Goal: Task Accomplishment & Management: Manage account settings

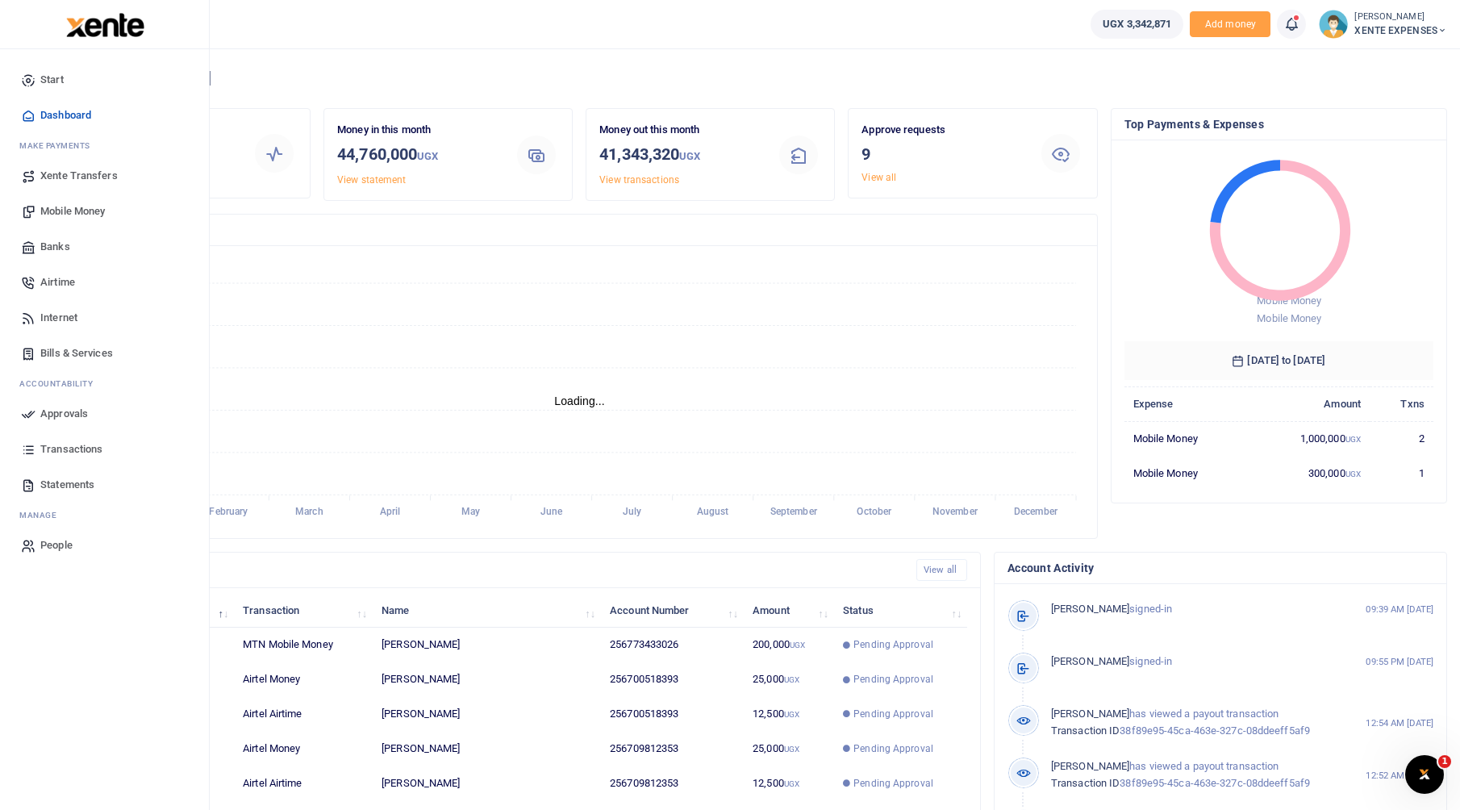
click at [81, 413] on span "Approvals" at bounding box center [64, 414] width 48 height 16
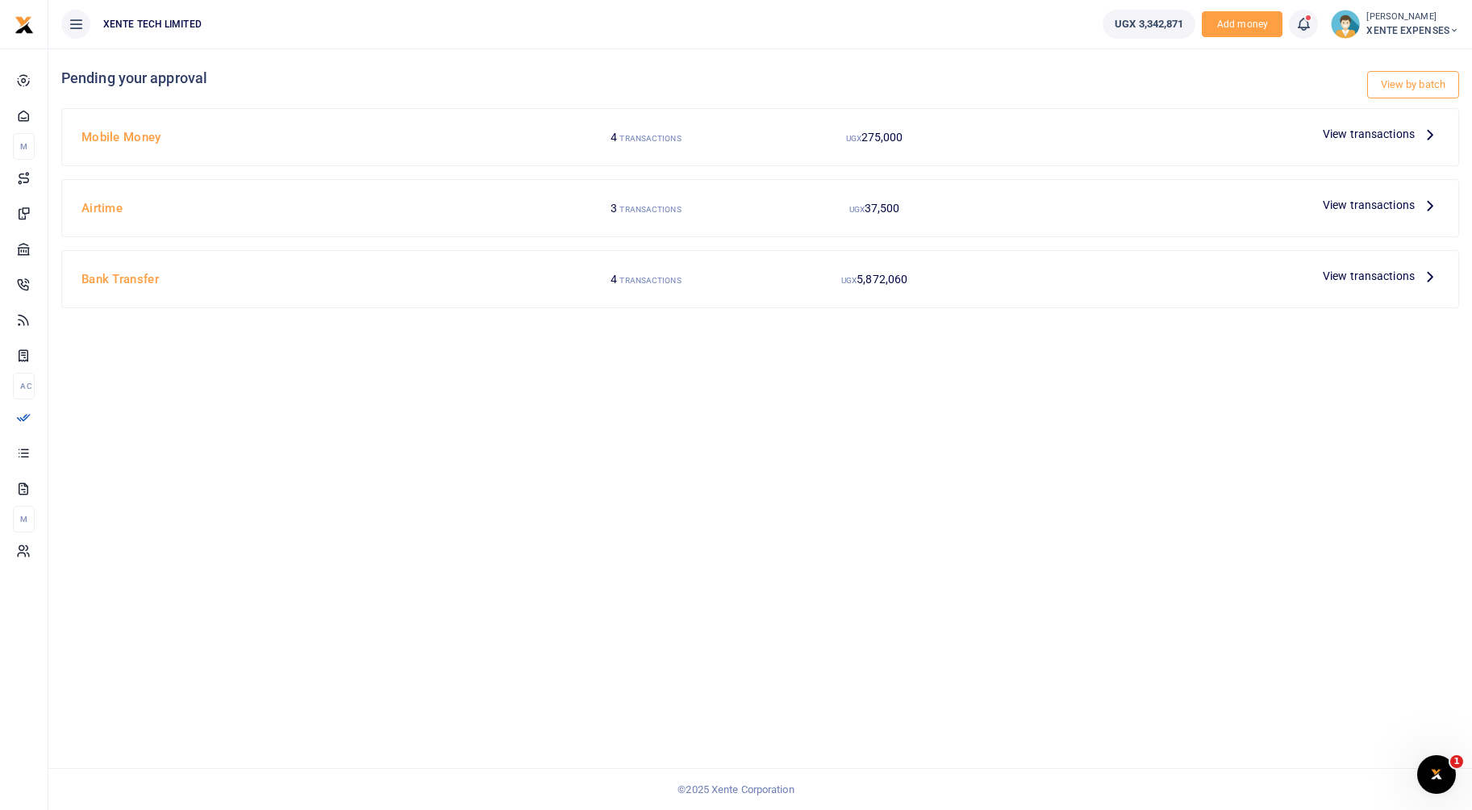
click at [1409, 131] on span "View transactions" at bounding box center [1369, 134] width 92 height 18
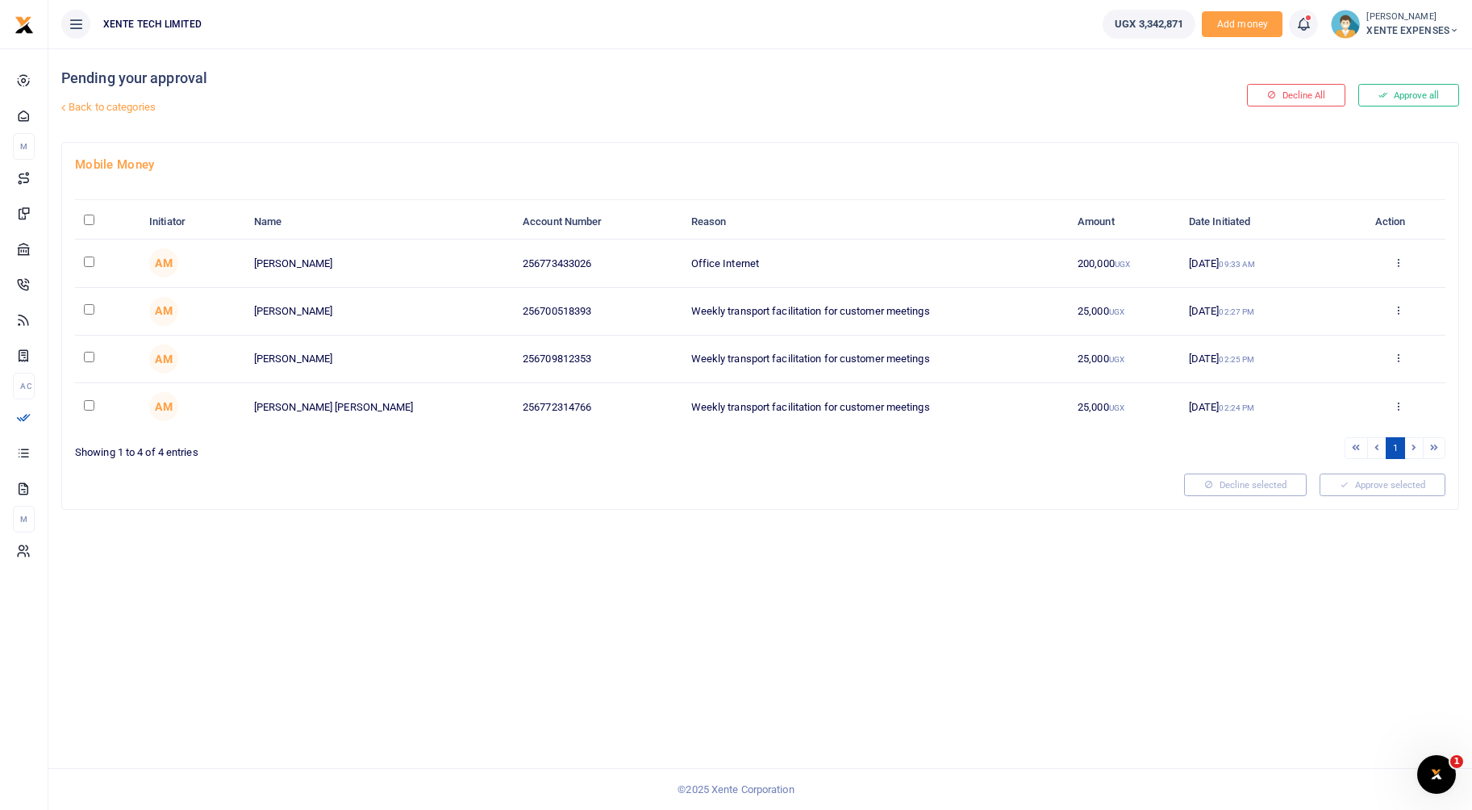
click at [84, 263] on input "checkbox" at bounding box center [89, 261] width 10 height 10
checkbox input "true"
click at [1356, 484] on button "Approve selected (1)" at bounding box center [1376, 484] width 137 height 23
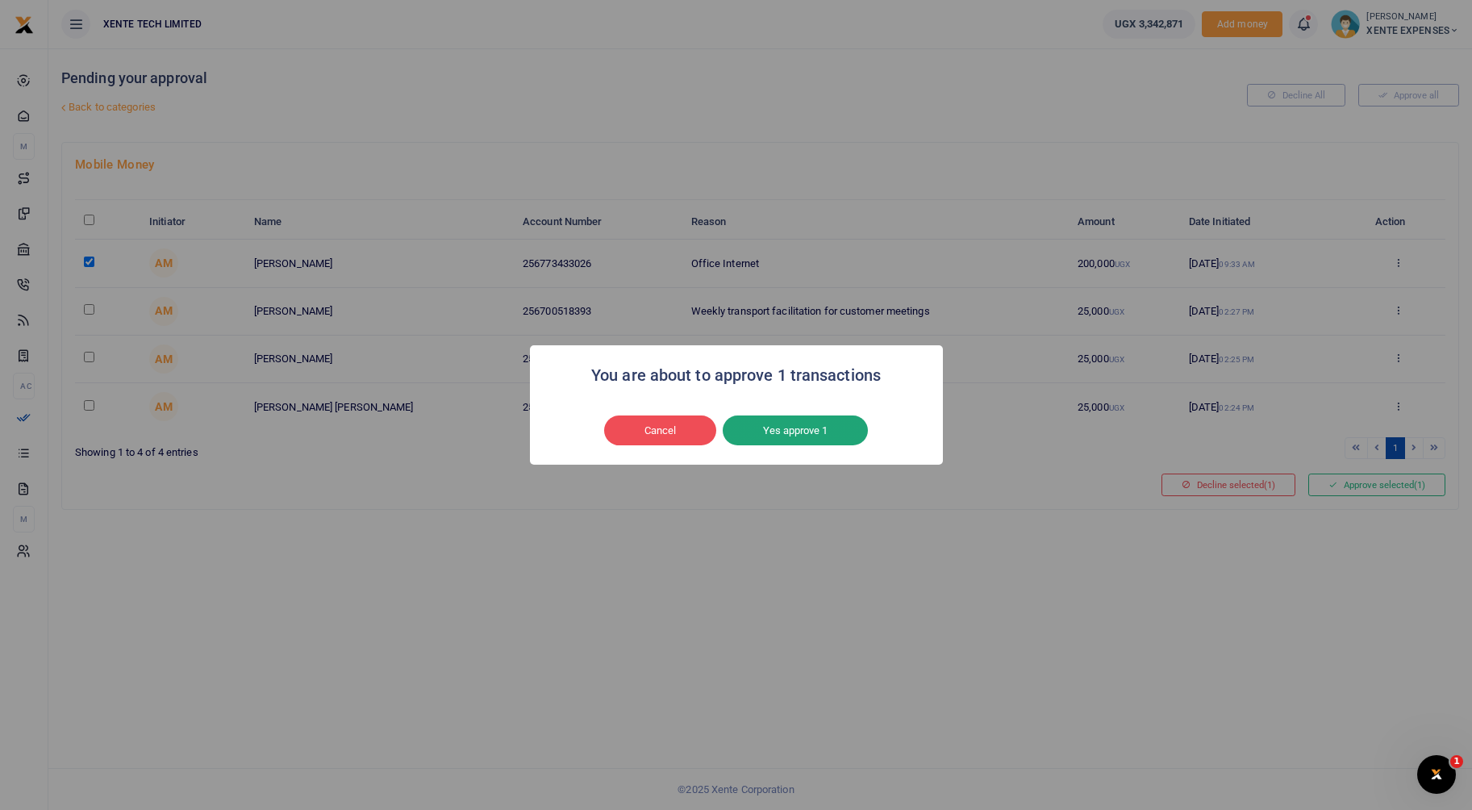
click at [776, 427] on button "Yes approve 1" at bounding box center [795, 430] width 145 height 31
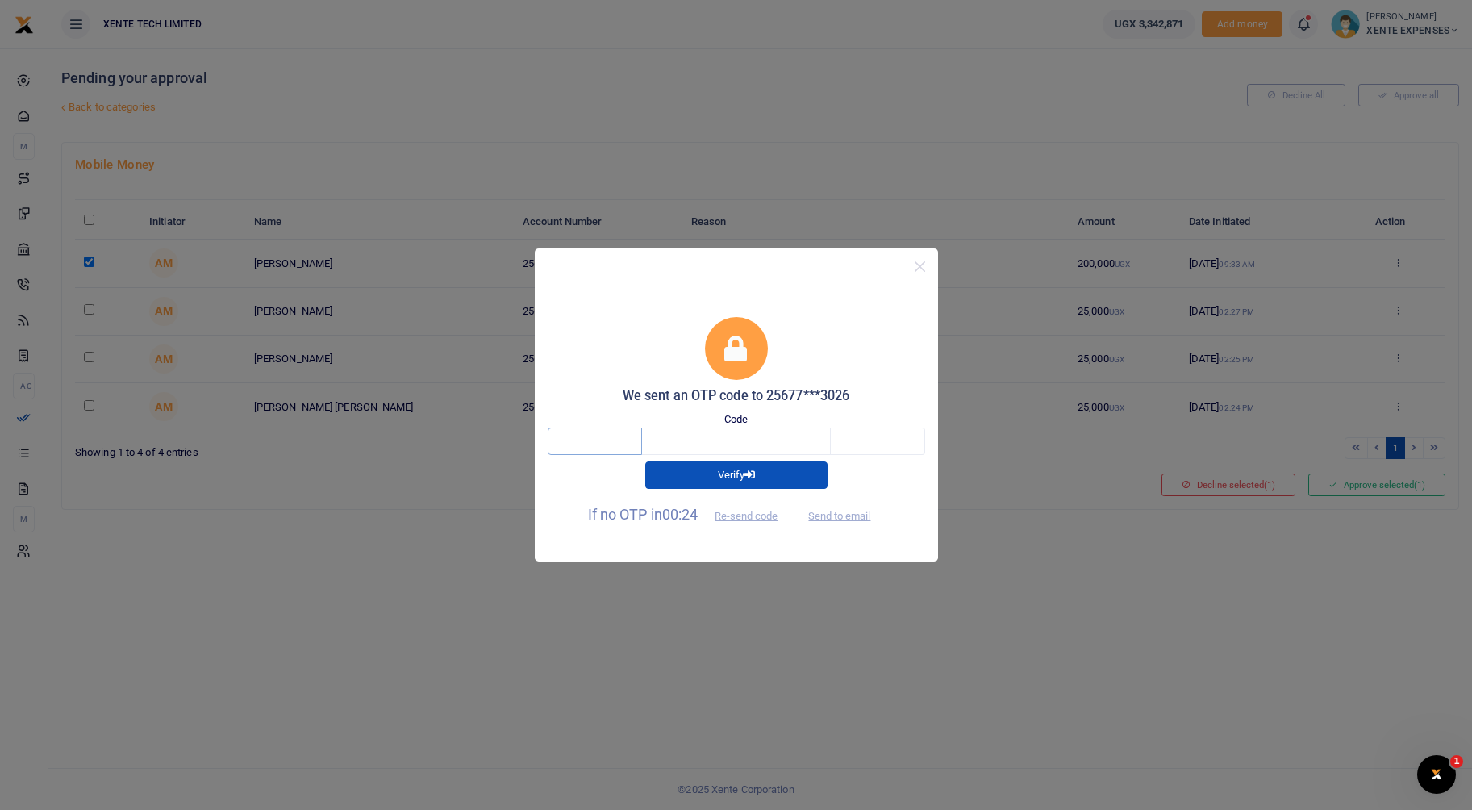
click at [628, 442] on input "text" at bounding box center [595, 440] width 94 height 27
type input "9"
type input "5"
type input "8"
type input "6"
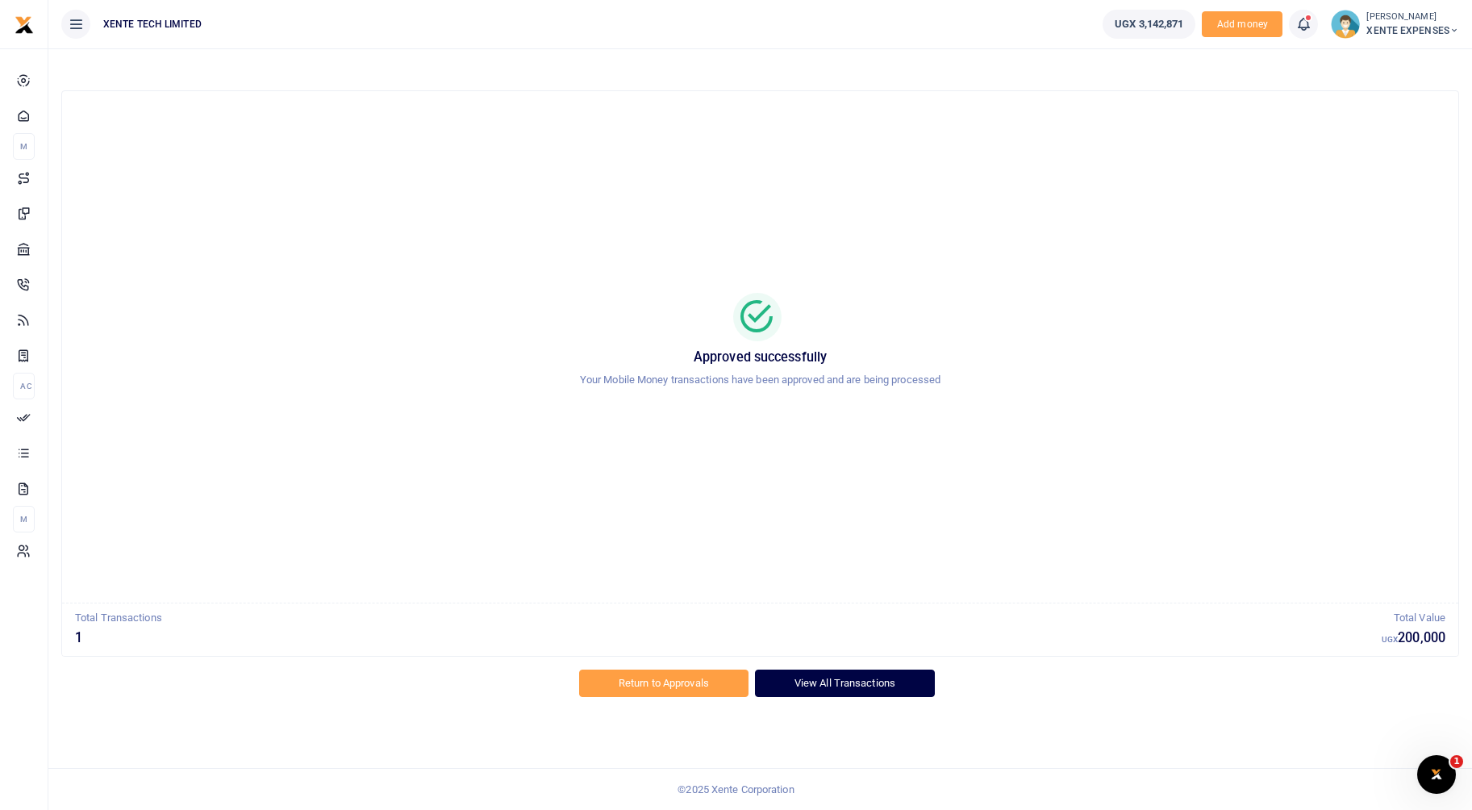
click at [767, 678] on link "View All Transactions" at bounding box center [845, 682] width 180 height 27
